Goal: Transaction & Acquisition: Obtain resource

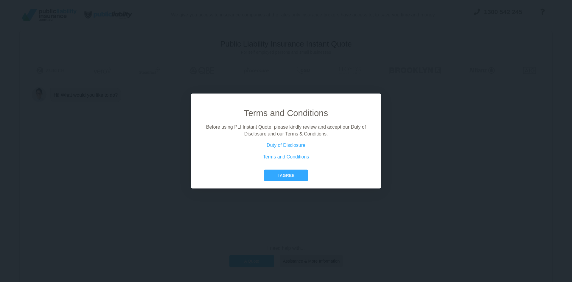
click at [290, 176] on button "I agree" at bounding box center [286, 175] width 44 height 11
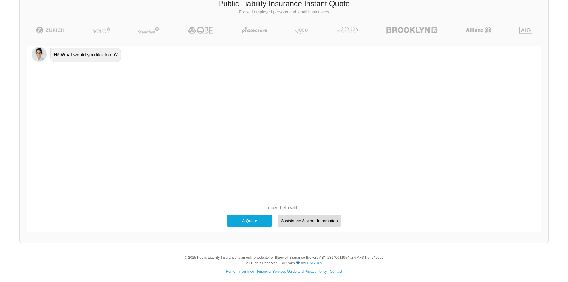
scroll to position [41, 0]
click at [204, 152] on div "Hi! What would you like to do?" at bounding box center [284, 123] width 514 height 157
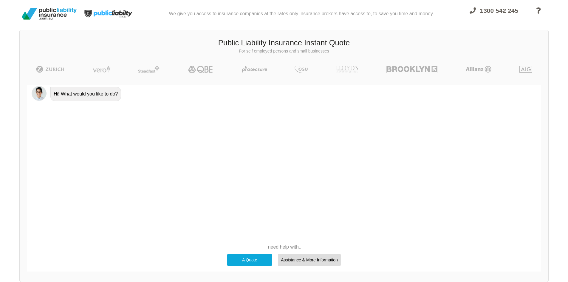
scroll to position [0, 0]
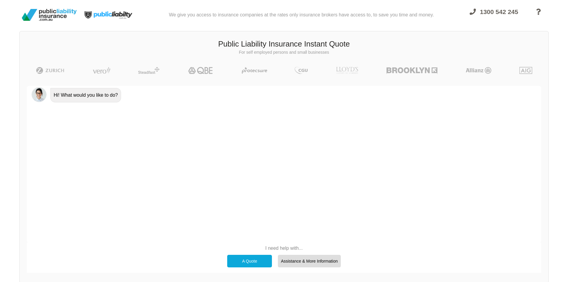
click at [245, 261] on div "A Quote" at bounding box center [249, 261] width 45 height 13
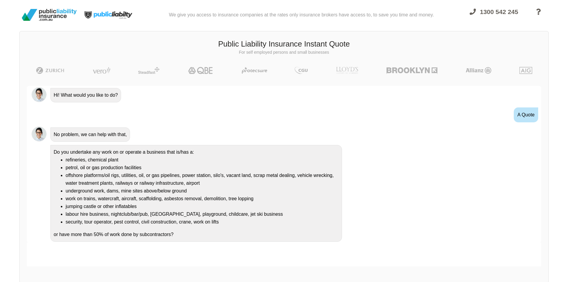
scroll to position [1, 0]
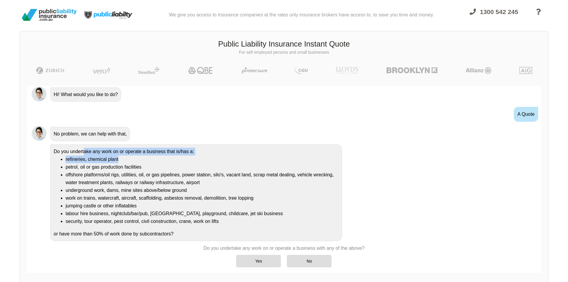
drag, startPoint x: 85, startPoint y: 153, endPoint x: 221, endPoint y: 158, distance: 136.0
click at [211, 157] on div "Do you undertake any work on or operate a business that is/has a: refineries, c…" at bounding box center [196, 192] width 292 height 97
click at [238, 163] on li "refineries, chemical plant" at bounding box center [202, 159] width 273 height 8
click at [304, 260] on div "No" at bounding box center [309, 261] width 45 height 13
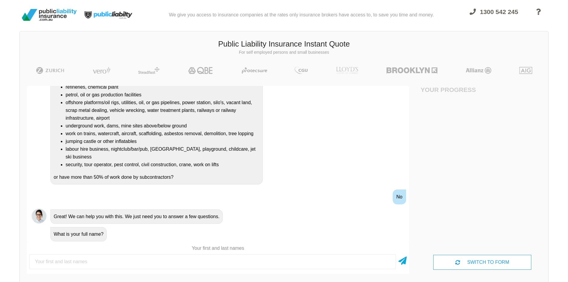
scroll to position [79, 0]
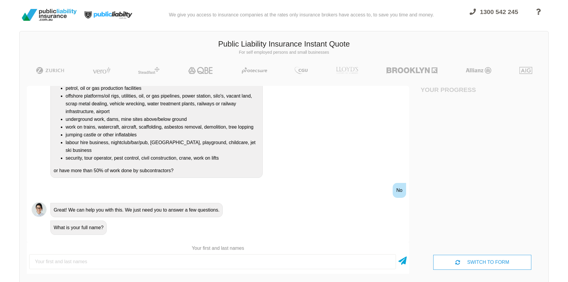
click at [157, 264] on input "text" at bounding box center [212, 261] width 367 height 15
type input "[PERSON_NAME]"
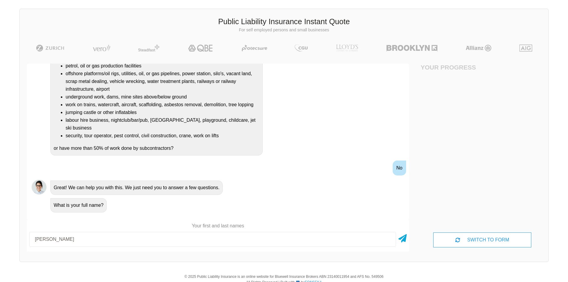
scroll to position [42, 0]
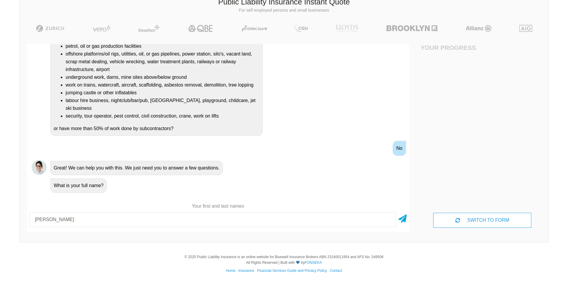
drag, startPoint x: 190, startPoint y: 222, endPoint x: 193, endPoint y: 225, distance: 4.9
click at [171, 227] on div "[PERSON_NAME]" at bounding box center [218, 220] width 382 height 20
click at [400, 221] on icon at bounding box center [402, 217] width 8 height 11
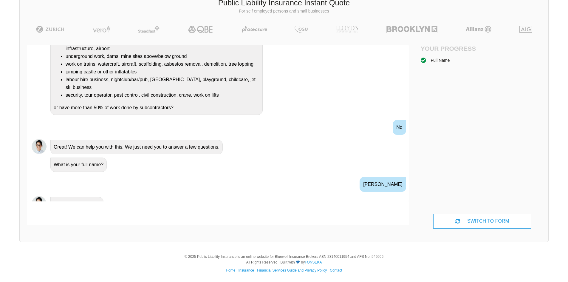
scroll to position [148, 0]
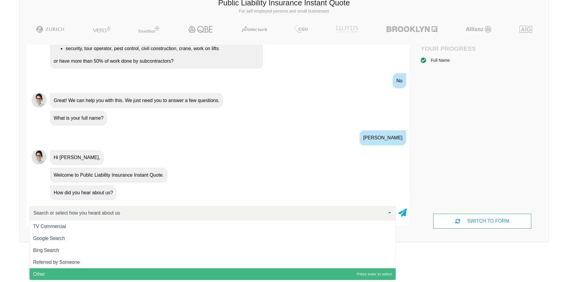
click at [78, 271] on span "Other" at bounding box center [213, 274] width 366 height 12
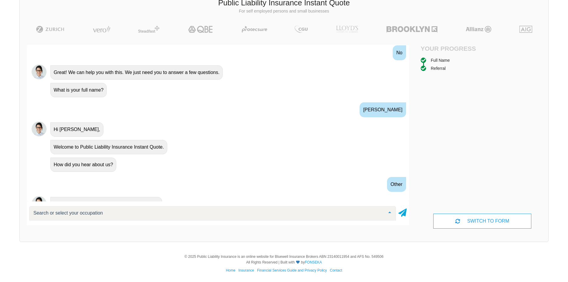
scroll to position [205, 0]
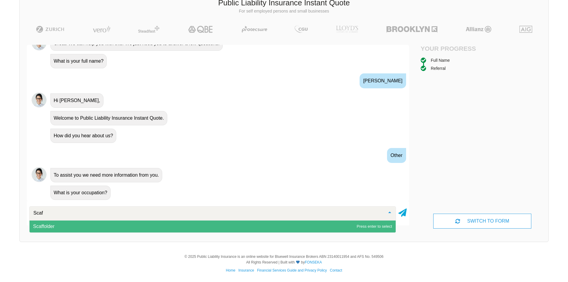
type input "[PERSON_NAME]"
click at [43, 225] on span "Scaffolder" at bounding box center [43, 226] width 21 height 5
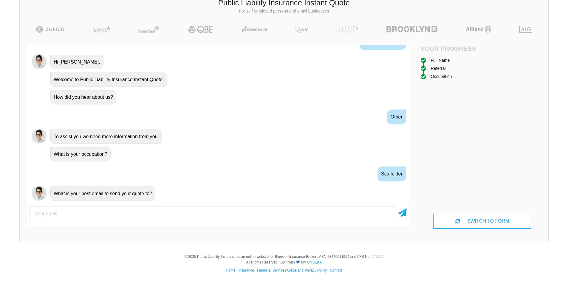
scroll to position [244, 0]
click at [106, 216] on input "email" at bounding box center [212, 213] width 367 height 15
type input "[PERSON_NAME][EMAIL_ADDRESS][PERSON_NAME][DOMAIN_NAME]"
click at [405, 216] on icon at bounding box center [402, 211] width 8 height 11
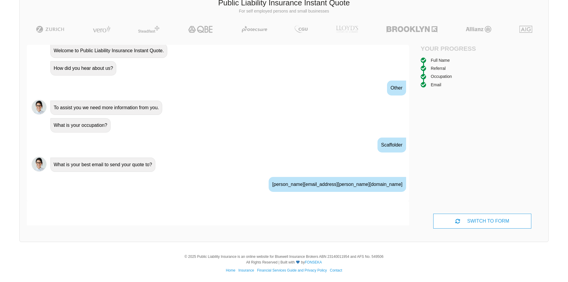
scroll to position [283, 0]
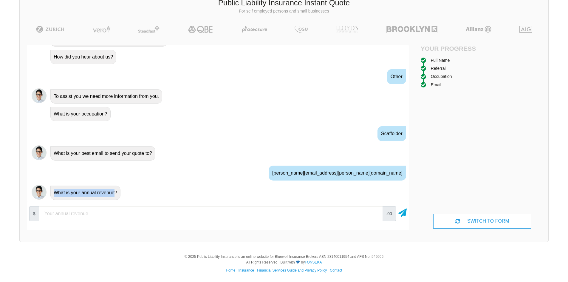
drag, startPoint x: 51, startPoint y: 195, endPoint x: 123, endPoint y: 194, distance: 72.2
click at [123, 194] on div "What is your annual revenue?" at bounding box center [226, 192] width 356 height 15
click at [153, 209] on input "number" at bounding box center [210, 213] width 343 height 15
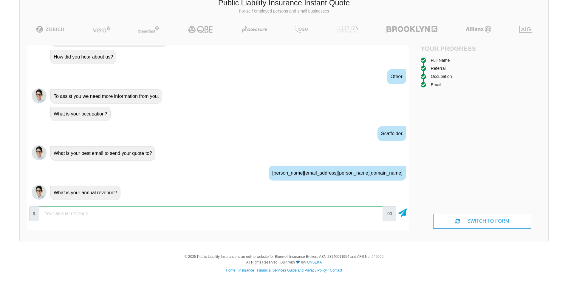
type input "2"
type input "15000"
click at [405, 211] on icon at bounding box center [402, 211] width 8 height 11
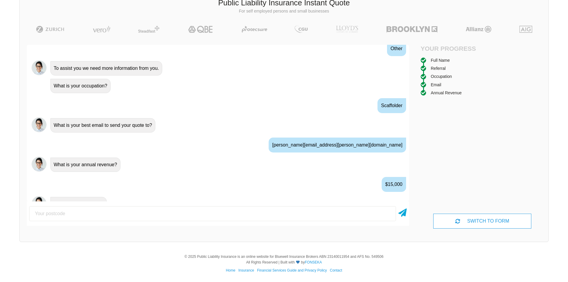
scroll to position [323, 0]
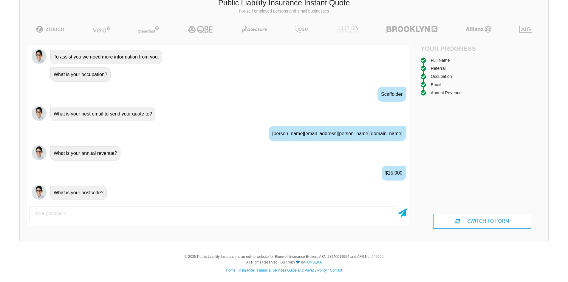
click at [97, 205] on div at bounding box center [218, 214] width 382 height 20
click at [98, 207] on input "number" at bounding box center [212, 213] width 367 height 15
type input "5169"
click at [403, 210] on icon at bounding box center [402, 211] width 8 height 11
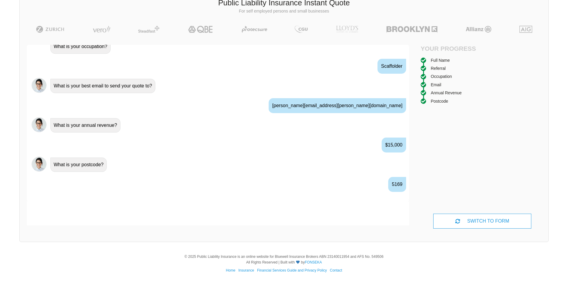
scroll to position [362, 0]
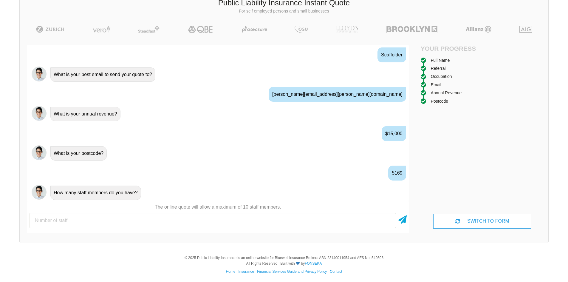
click at [102, 222] on input "number" at bounding box center [212, 220] width 367 height 15
type input "1"
click at [404, 219] on icon at bounding box center [402, 218] width 8 height 11
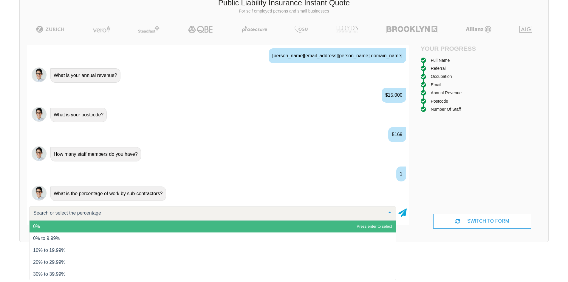
scroll to position [401, 0]
click at [41, 227] on span "0%" at bounding box center [213, 226] width 366 height 12
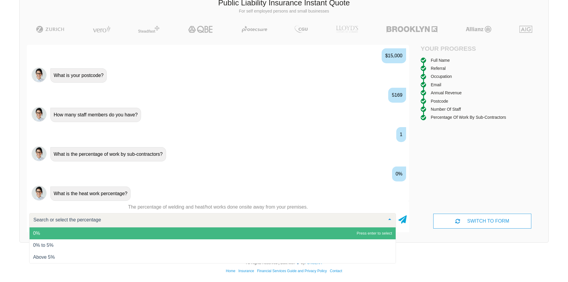
scroll to position [441, 0]
click at [38, 235] on span "0%" at bounding box center [36, 232] width 7 height 5
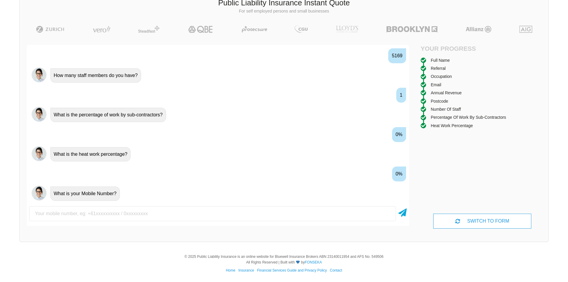
scroll to position [480, 0]
type input "0405552860"
click at [404, 214] on icon at bounding box center [402, 211] width 8 height 11
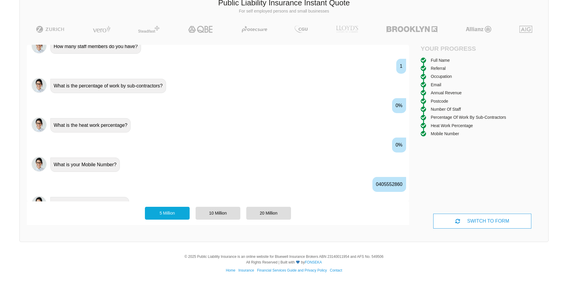
scroll to position [519, 0]
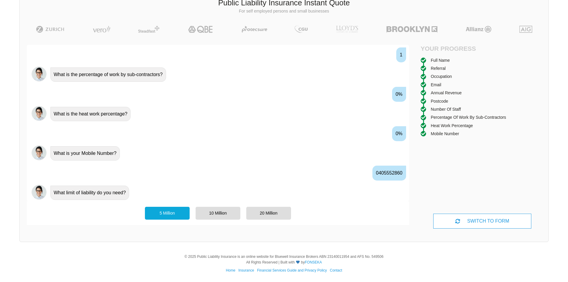
click at [265, 212] on div "20 Million" at bounding box center [268, 213] width 45 height 13
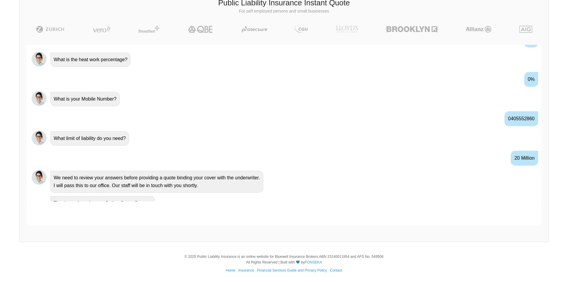
scroll to position [569, 0]
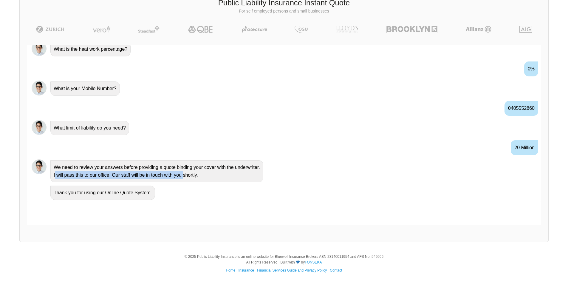
drag, startPoint x: 55, startPoint y: 177, endPoint x: 197, endPoint y: 177, distance: 141.3
click at [189, 177] on div "We need to review your answers before providing a quote binding your cover with…" at bounding box center [156, 171] width 213 height 22
click at [214, 178] on div "We need to review your answers before providing a quote binding your cover with…" at bounding box center [156, 171] width 213 height 22
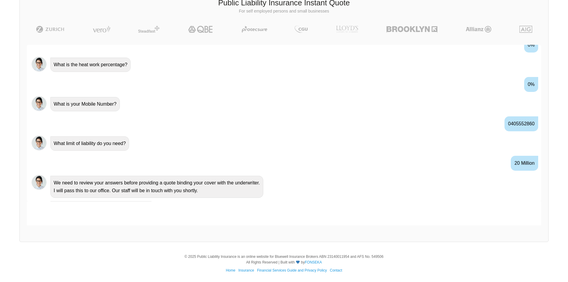
scroll to position [575, 0]
